Goal: Navigation & Orientation: Find specific page/section

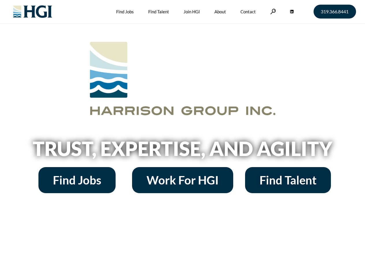
click at [183, 139] on h2 "Trust, Expertise, and Agility" at bounding box center [183, 149] width 330 height 20
click at [272, 11] on link at bounding box center [273, 11] width 6 height 5
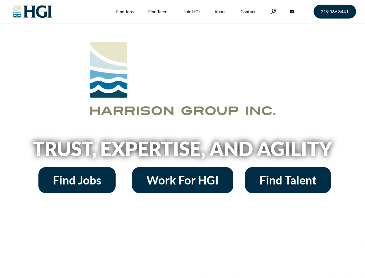
click at [183, 139] on h2 "Trust, Expertise, and Agility" at bounding box center [183, 149] width 330 height 20
click at [272, 11] on link at bounding box center [273, 11] width 6 height 5
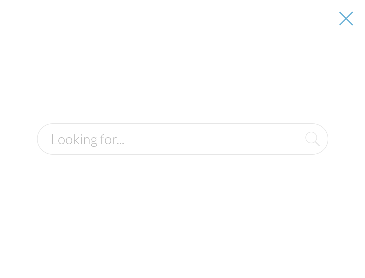
click at [183, 150] on h2 "Trust, Expertise, and Agility" at bounding box center [183, 149] width 330 height 20
